Goal: Transaction & Acquisition: Purchase product/service

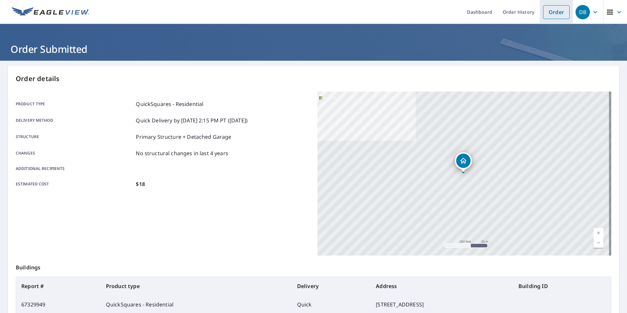
click at [554, 15] on link "Order" at bounding box center [556, 12] width 27 height 14
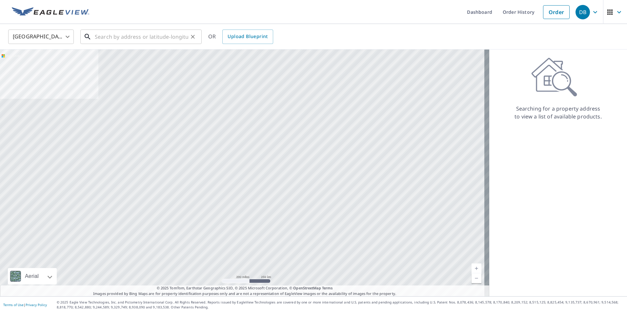
click at [152, 37] on input "text" at bounding box center [141, 37] width 93 height 18
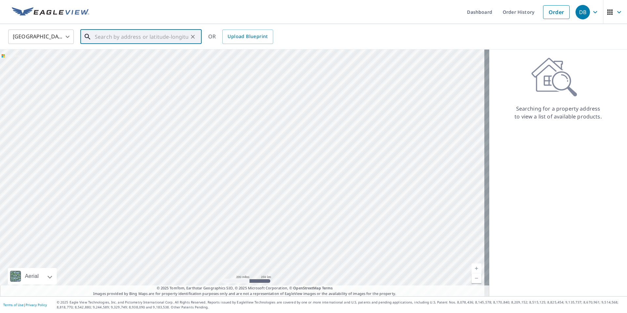
click at [142, 33] on input "text" at bounding box center [141, 37] width 93 height 18
click at [136, 33] on input "text" at bounding box center [141, 37] width 93 height 18
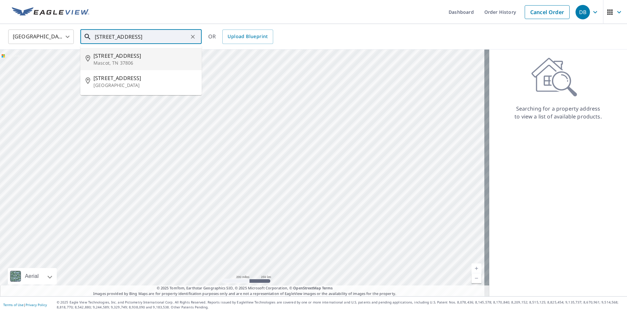
click at [134, 54] on span "[STREET_ADDRESS]" at bounding box center [144, 56] width 103 height 8
type input "[STREET_ADDRESS]"
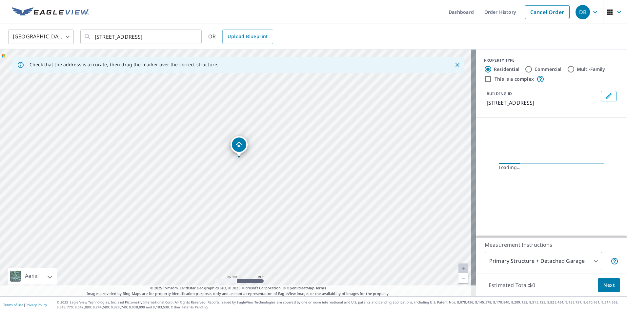
drag, startPoint x: 215, startPoint y: 164, endPoint x: 293, endPoint y: 176, distance: 79.3
click at [293, 176] on div "[STREET_ADDRESS]" at bounding box center [238, 173] width 476 height 247
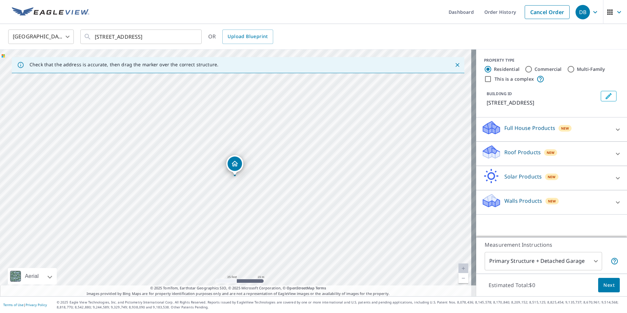
drag, startPoint x: 236, startPoint y: 163, endPoint x: 235, endPoint y: 167, distance: 3.7
click at [497, 157] on div "Roof Products New" at bounding box center [546, 153] width 129 height 19
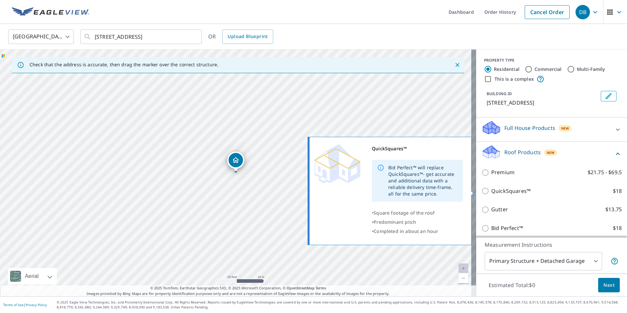
click at [516, 193] on p "QuickSquares™" at bounding box center [510, 191] width 39 height 8
click at [491, 193] on input "QuickSquares™ $18" at bounding box center [487, 191] width 10 height 8
checkbox input "true"
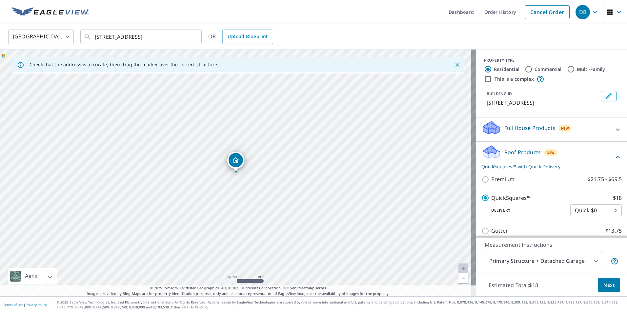
click at [604, 286] on span "Next" at bounding box center [609, 285] width 11 height 8
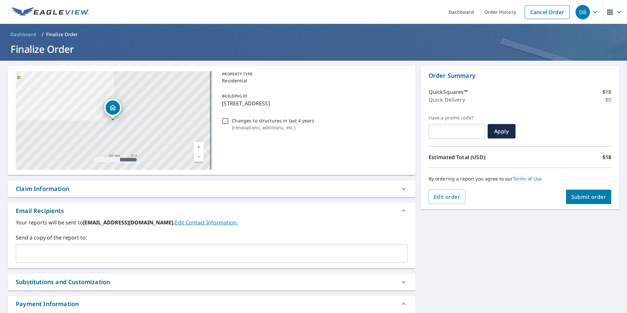
click at [581, 197] on span "Submit order" at bounding box center [588, 196] width 35 height 7
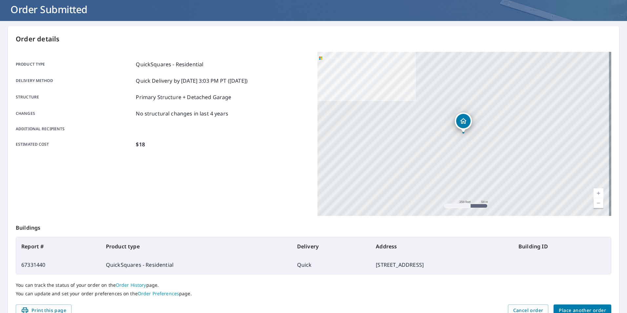
scroll to position [73, 0]
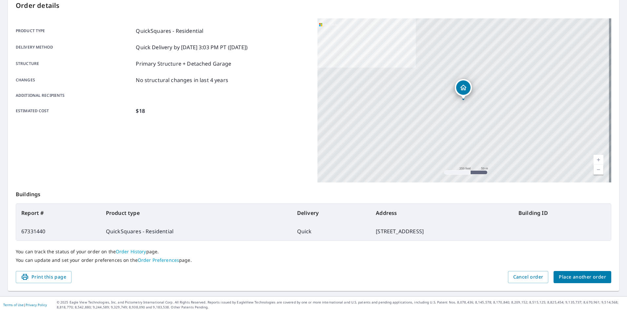
click at [563, 274] on span "Place another order" at bounding box center [582, 277] width 47 height 8
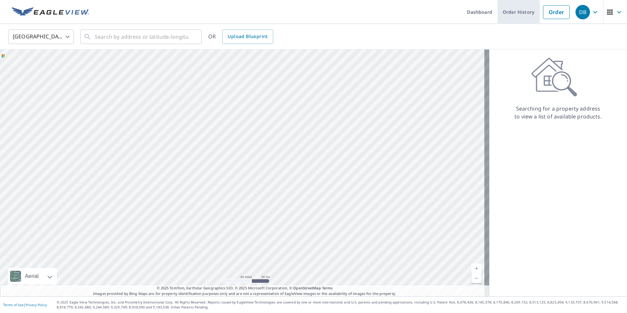
click at [519, 10] on link "Order History" at bounding box center [519, 12] width 42 height 24
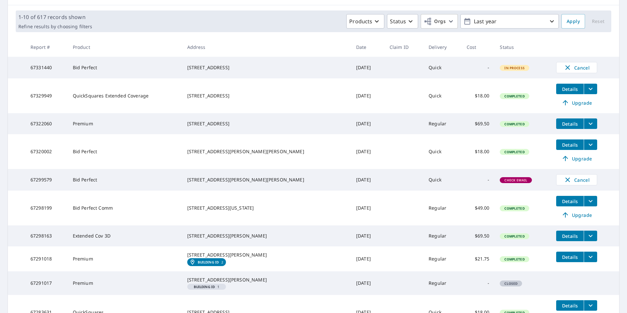
scroll to position [98, 0]
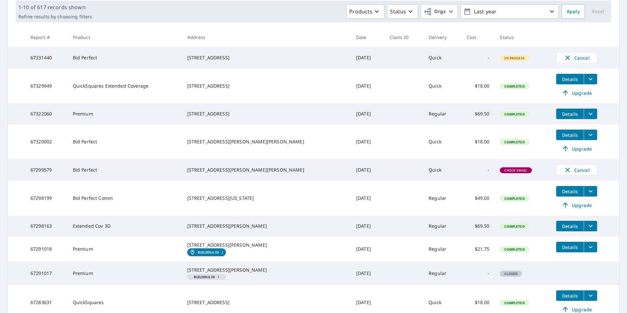
click at [587, 138] on icon "filesDropdownBtn-67320002" at bounding box center [591, 135] width 8 height 8
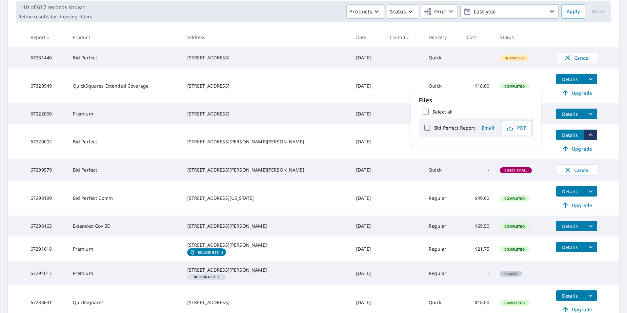
click at [448, 125] on label "Bid Perfect Report" at bounding box center [454, 128] width 41 height 6
click at [434, 125] on input "Bid Perfect Report" at bounding box center [428, 128] width 14 height 14
checkbox input "true"
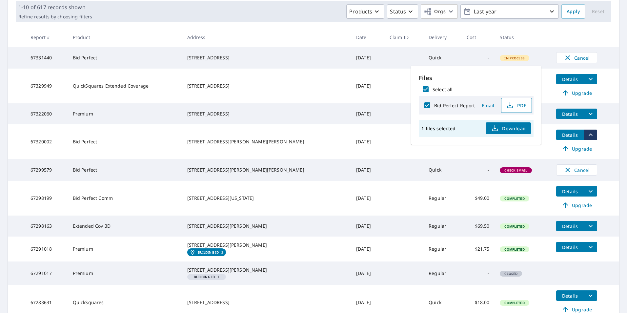
click at [517, 110] on button "PDF" at bounding box center [516, 105] width 31 height 15
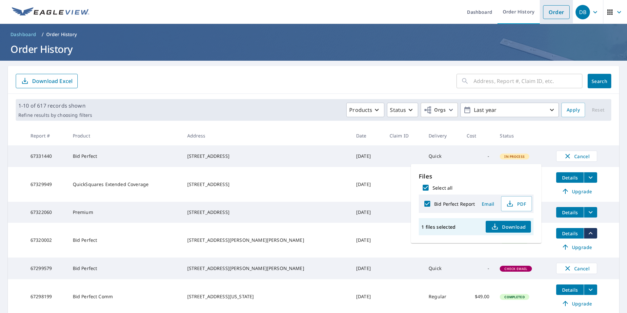
click at [556, 11] on link "Order" at bounding box center [556, 12] width 27 height 14
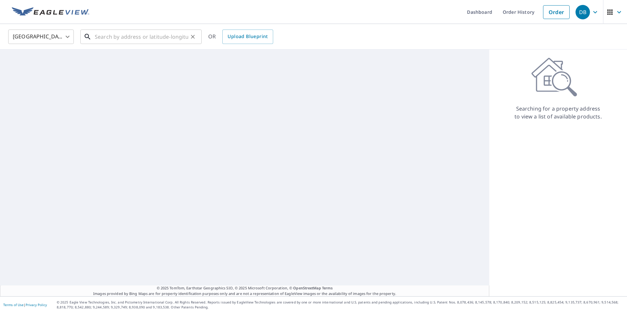
click at [120, 38] on input "text" at bounding box center [141, 37] width 93 height 18
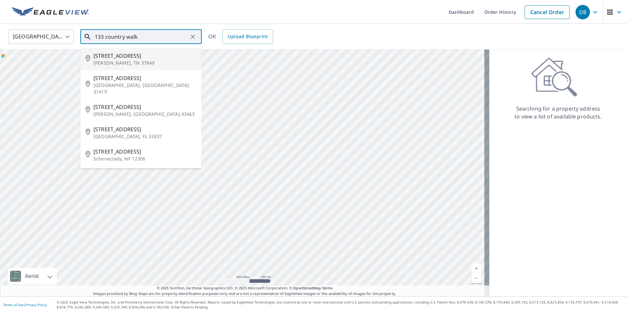
click at [125, 57] on span "[STREET_ADDRESS]" at bounding box center [144, 56] width 103 height 8
type input "[STREET_ADDRESS][PERSON_NAME]"
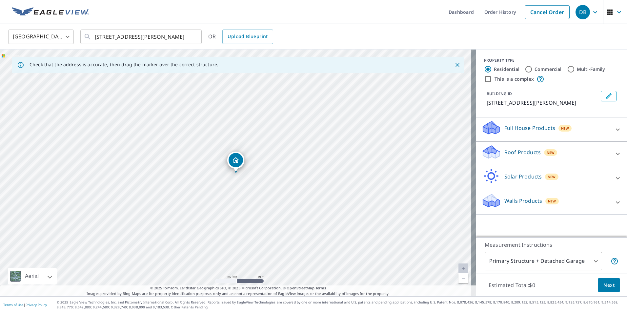
click at [505, 150] on p "Roof Products" at bounding box center [523, 152] width 36 height 8
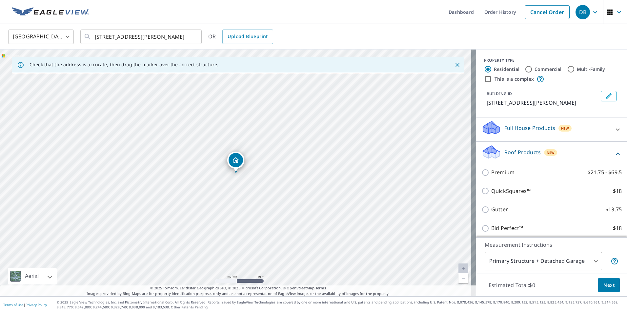
click at [484, 182] on div "QuickSquares™ $18" at bounding box center [552, 191] width 140 height 19
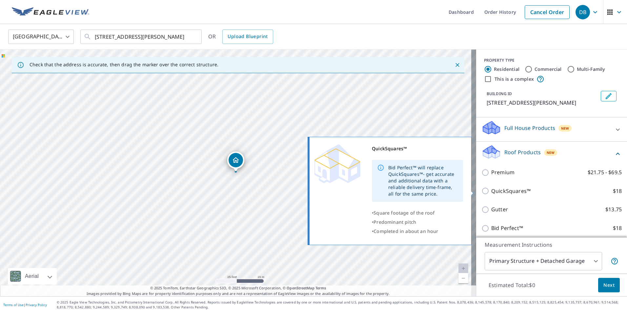
click at [491, 192] on p "QuickSquares™" at bounding box center [510, 191] width 39 height 8
click at [487, 192] on input "QuickSquares™ $18" at bounding box center [487, 191] width 10 height 8
checkbox input "true"
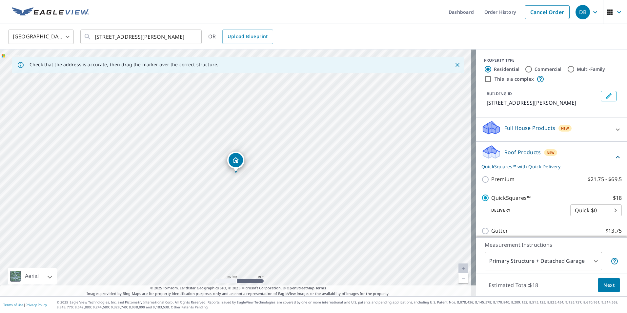
click at [604, 290] on button "Next" at bounding box center [609, 285] width 22 height 15
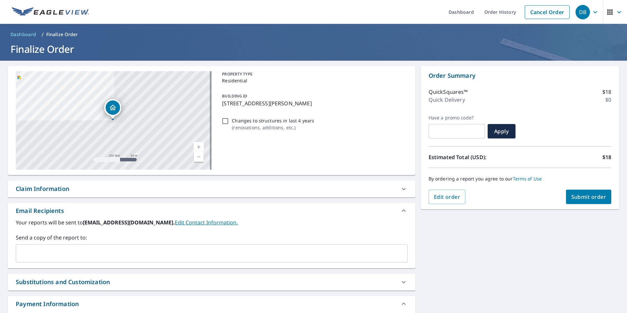
click at [585, 200] on span "Submit order" at bounding box center [588, 196] width 35 height 7
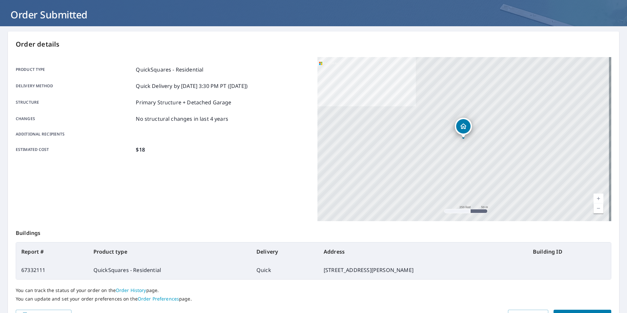
scroll to position [73, 0]
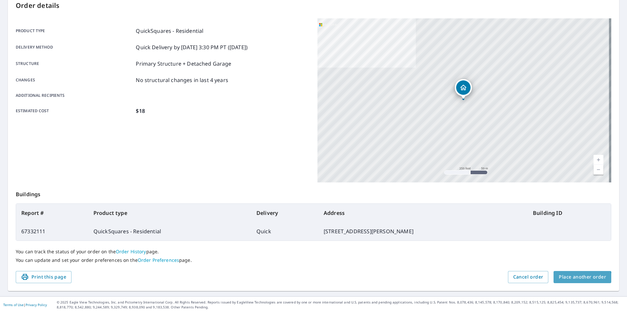
click at [572, 281] on span "Place another order" at bounding box center [582, 277] width 47 height 8
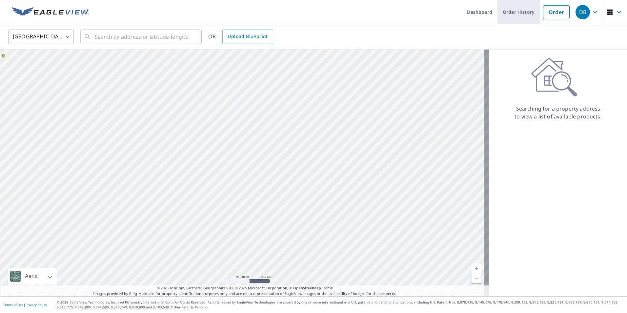
click at [510, 17] on link "Order History" at bounding box center [519, 12] width 42 height 24
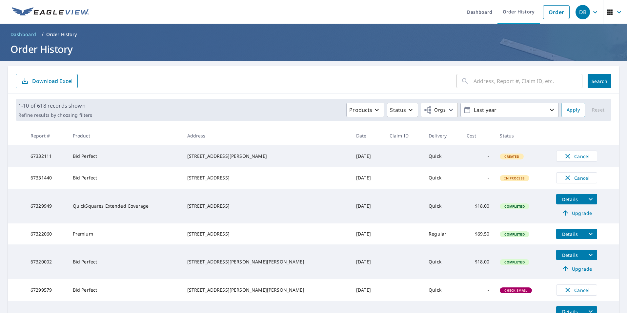
click at [587, 202] on icon "filesDropdownBtn-67329949" at bounding box center [591, 199] width 8 height 8
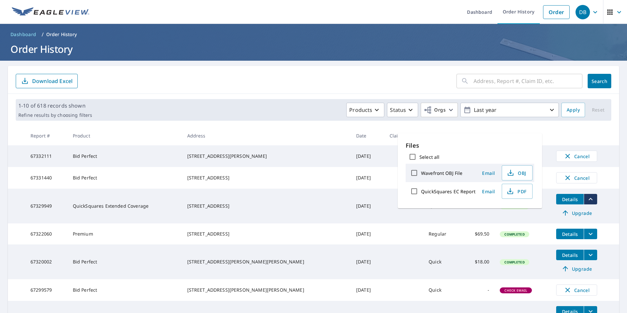
click at [437, 193] on label "QuickSquares EC Report" at bounding box center [448, 191] width 54 height 6
click at [421, 193] on input "QuickSquares EC Report" at bounding box center [414, 191] width 14 height 14
checkbox input "true"
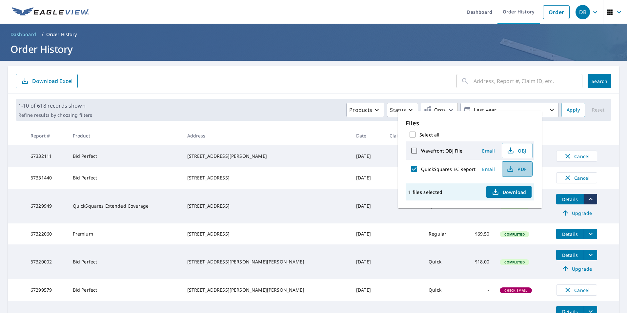
click at [513, 167] on span "PDF" at bounding box center [516, 169] width 21 height 8
